Goal: Transaction & Acquisition: Purchase product/service

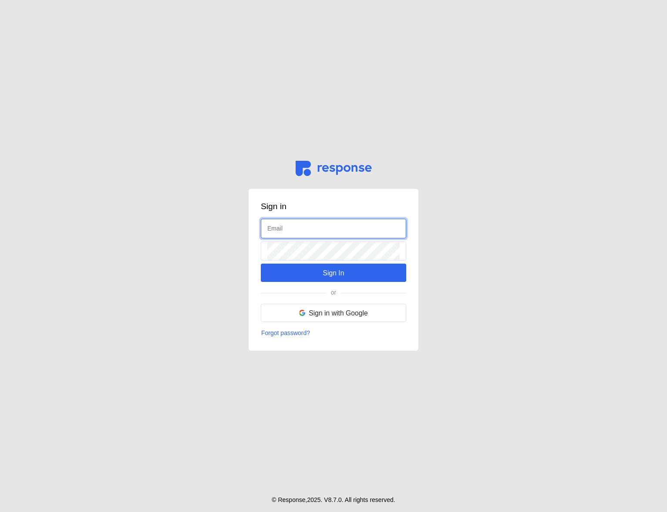
click at [308, 227] on input "text" at bounding box center [333, 228] width 132 height 19
type input "admin@tryresponse.com"
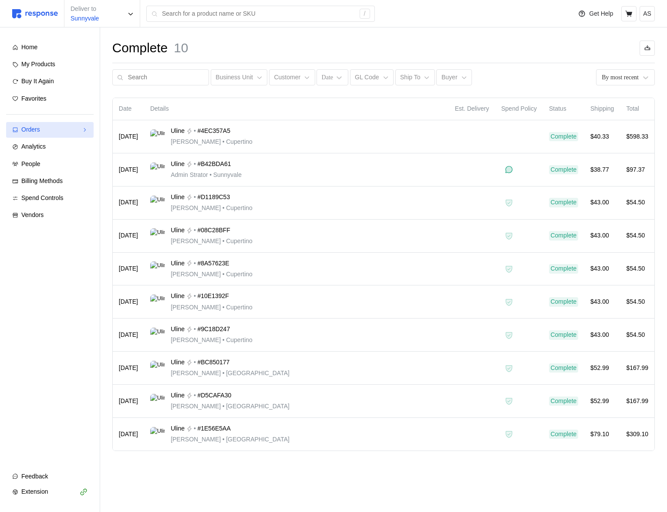
click at [73, 131] on div "Orders" at bounding box center [49, 130] width 57 height 10
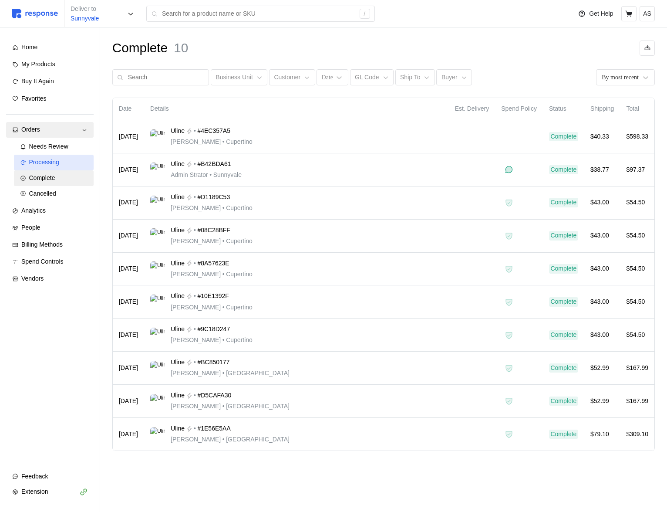
click at [57, 162] on span "Processing" at bounding box center [44, 162] width 30 height 7
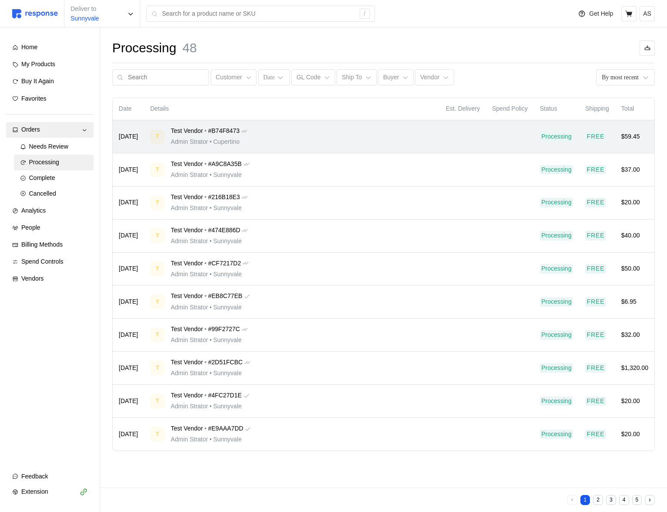
click at [285, 135] on div "T Test Vendor • #B74F8473 Admin Strator • Cupertino" at bounding box center [292, 136] width 284 height 20
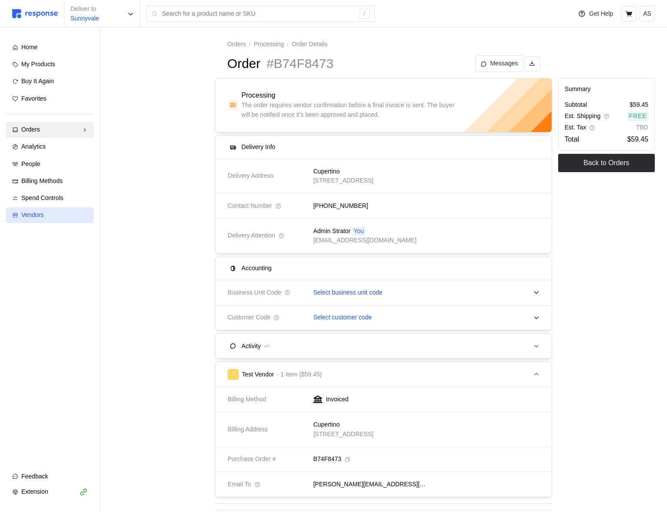
click at [45, 216] on div "Vendors" at bounding box center [54, 215] width 66 height 10
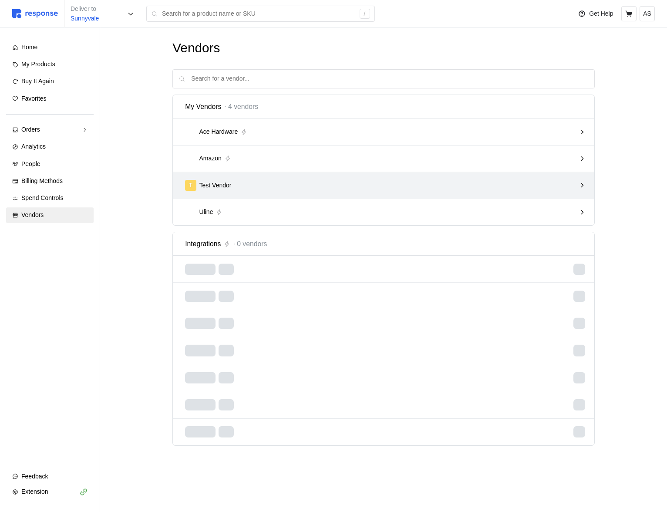
click at [524, 179] on div "T Test Vendor" at bounding box center [380, 185] width 397 height 17
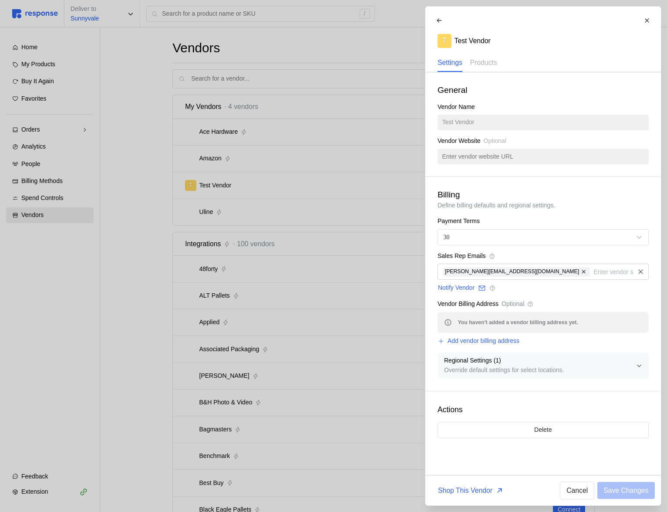
click at [270, 183] on div at bounding box center [333, 256] width 667 height 512
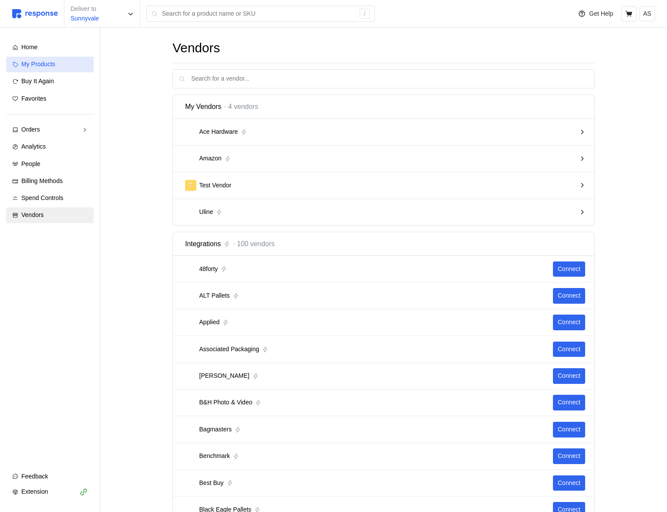
click at [72, 63] on div "My Products" at bounding box center [54, 65] width 66 height 10
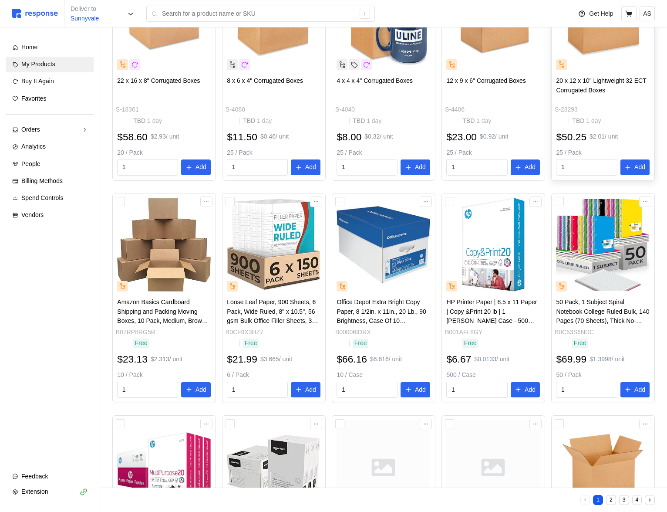
scroll to position [276, 0]
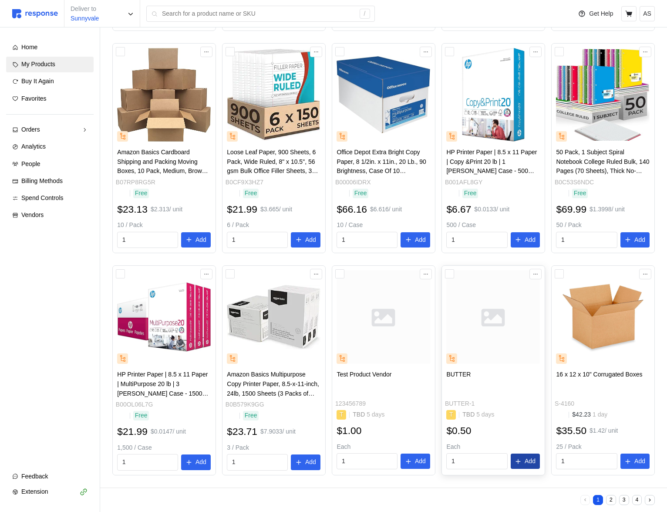
click at [527, 460] on p "Add" at bounding box center [530, 461] width 11 height 10
click at [651, 21] on icon "button" at bounding box center [649, 18] width 6 height 6
click at [633, 9] on div "1" at bounding box center [636, 6] width 9 height 9
click at [630, 13] on icon at bounding box center [628, 13] width 7 height 6
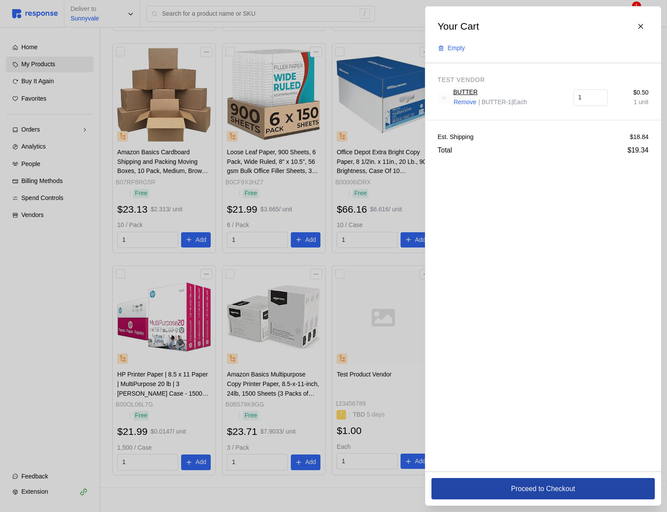
click at [521, 480] on button "Proceed to Checkout" at bounding box center [543, 488] width 223 height 21
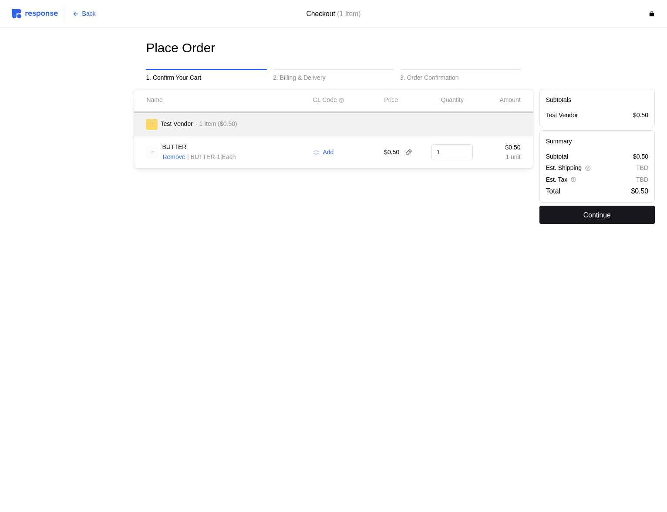
click at [573, 223] on button "Continue" at bounding box center [597, 215] width 115 height 18
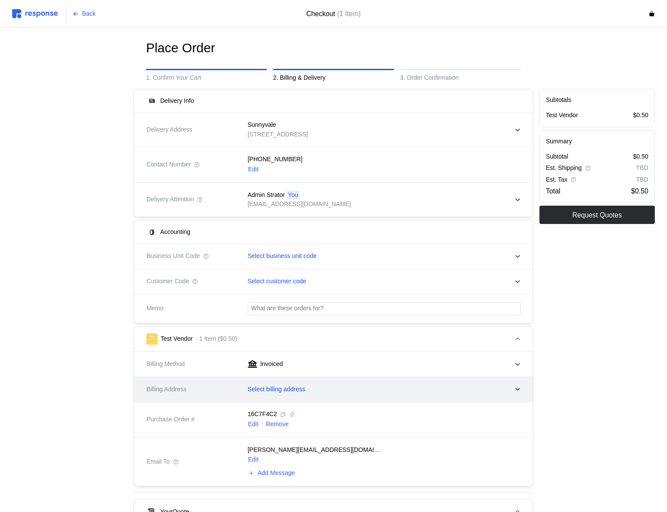
click at [271, 394] on div "Select billing address" at bounding box center [381, 390] width 279 height 22
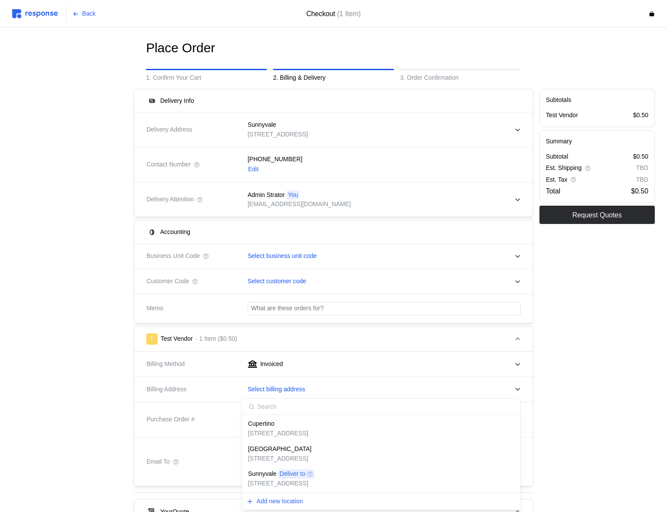
click at [275, 435] on p "[STREET_ADDRESS]" at bounding box center [278, 434] width 60 height 10
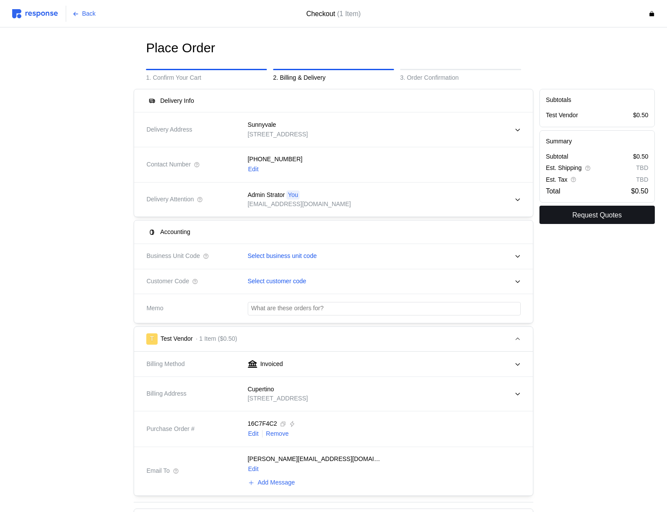
click at [578, 216] on p "Request Quotes" at bounding box center [597, 215] width 50 height 11
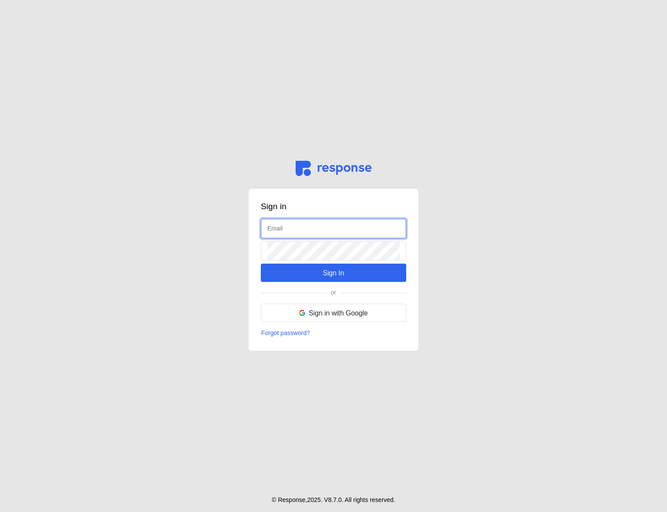
click at [318, 231] on input "text" at bounding box center [333, 228] width 132 height 19
type input "[EMAIL_ADDRESS][DOMAIN_NAME]"
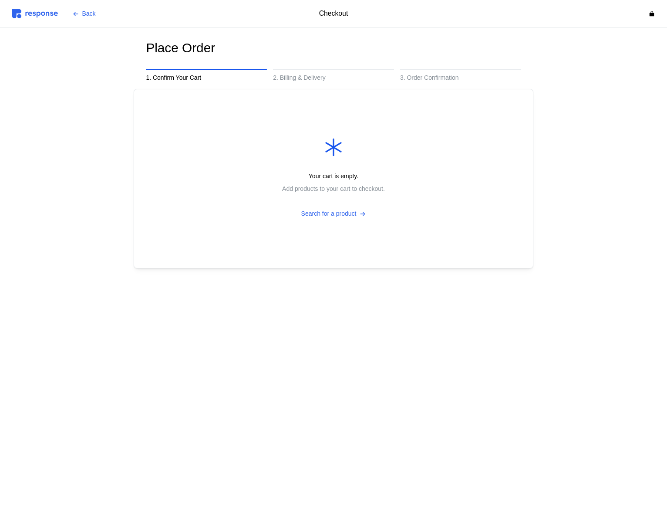
click at [53, 16] on img at bounding box center [35, 13] width 46 height 9
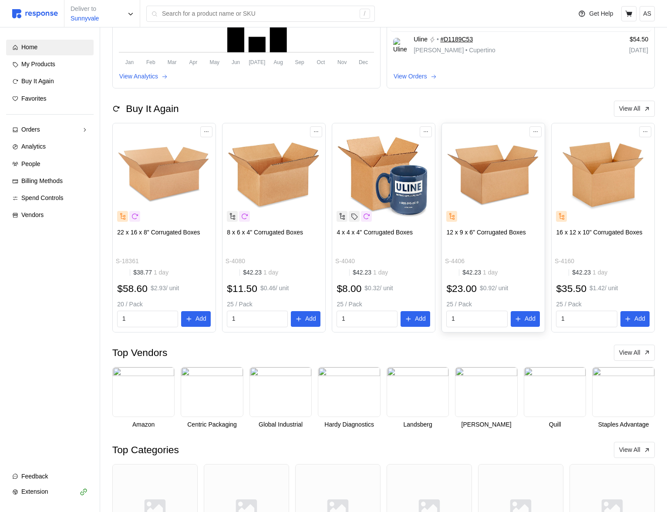
scroll to position [161, 0]
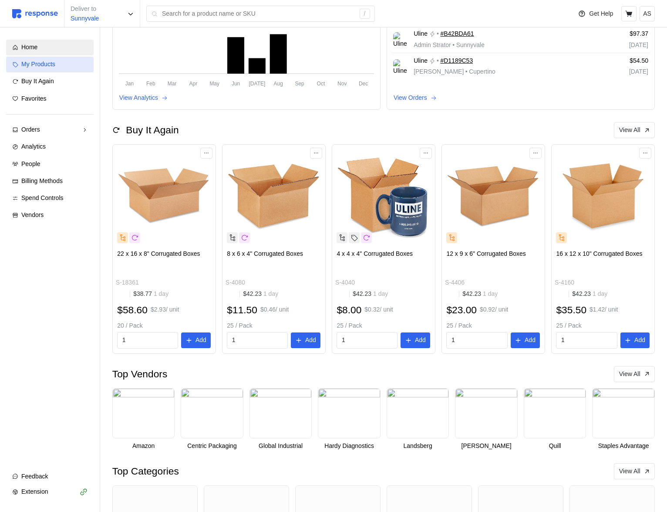
click at [55, 71] on link "My Products" at bounding box center [50, 65] width 88 height 16
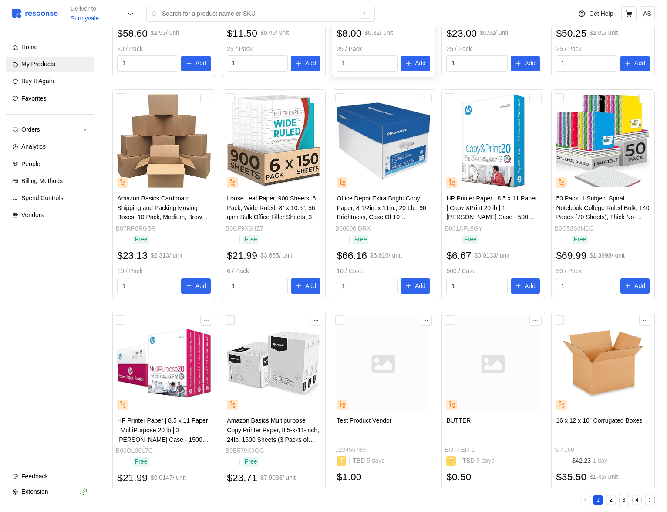
scroll to position [276, 0]
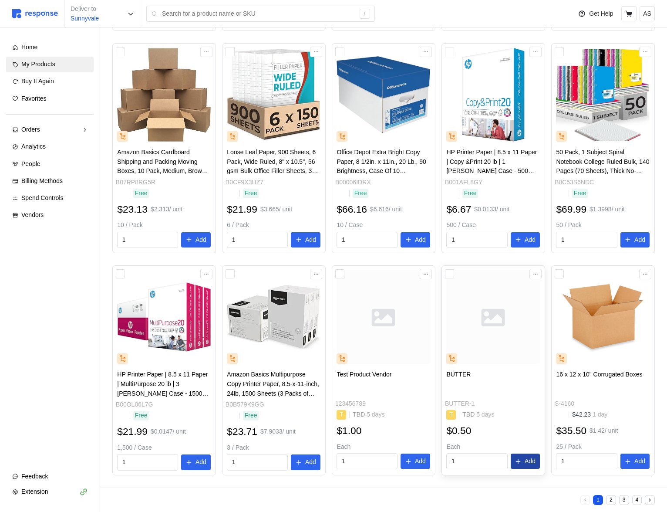
click at [523, 458] on button "Add" at bounding box center [526, 461] width 30 height 16
click at [652, 19] on button "button" at bounding box center [649, 18] width 11 height 11
click at [636, 14] on button at bounding box center [629, 13] width 15 height 15
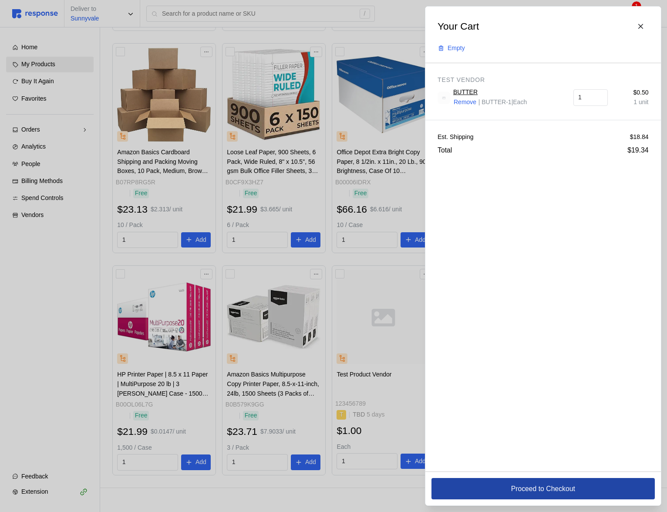
click at [488, 490] on button "Proceed to Checkout" at bounding box center [543, 488] width 223 height 21
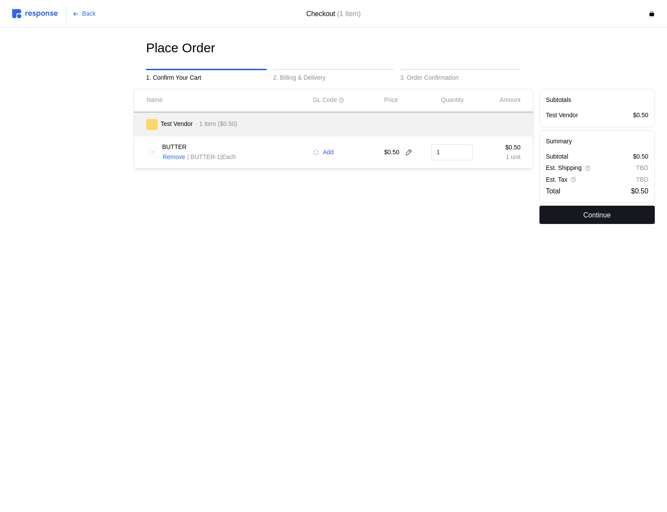
click at [603, 219] on p "Continue" at bounding box center [597, 215] width 27 height 11
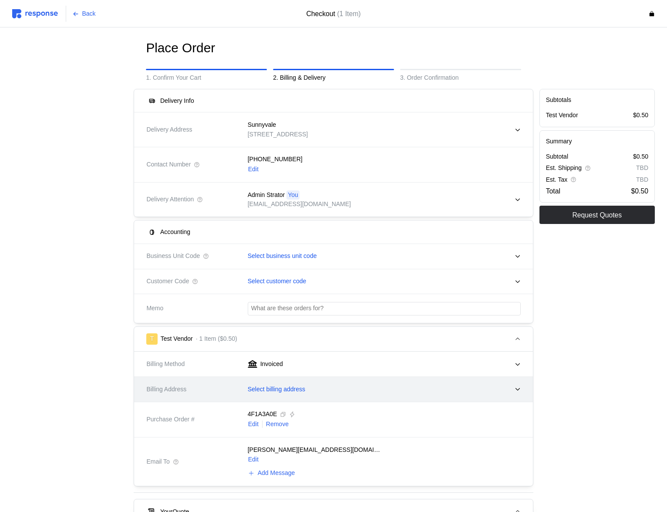
click at [296, 384] on div "Select billing address" at bounding box center [381, 390] width 279 height 22
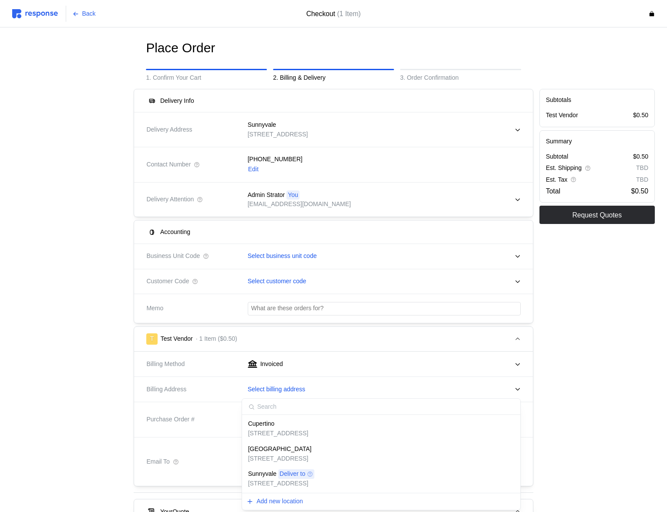
click at [278, 428] on div "Cupertino [STREET_ADDRESS]" at bounding box center [278, 428] width 60 height 19
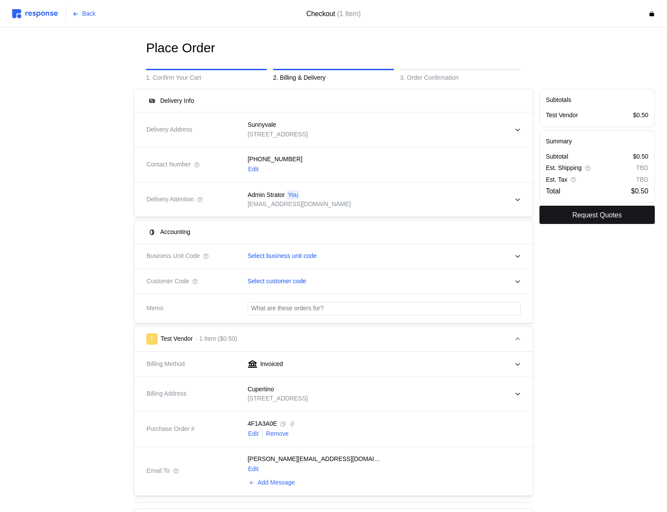
click at [575, 211] on p "Request Quotes" at bounding box center [597, 215] width 50 height 11
